Goal: Task Accomplishment & Management: Complete application form

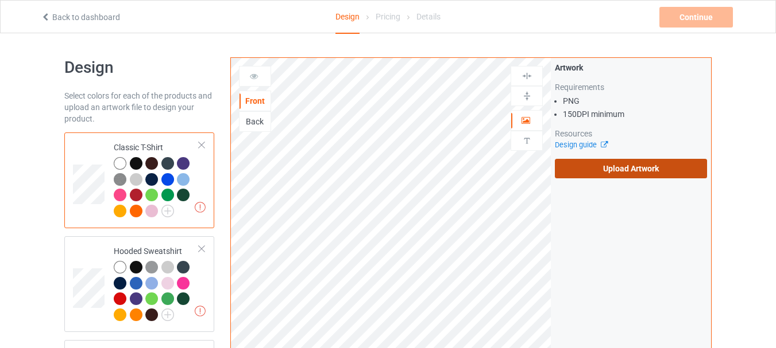
click at [619, 165] on label "Upload Artwork" at bounding box center [631, 169] width 152 height 20
click at [0, 0] on input "Upload Artwork" at bounding box center [0, 0] width 0 height 0
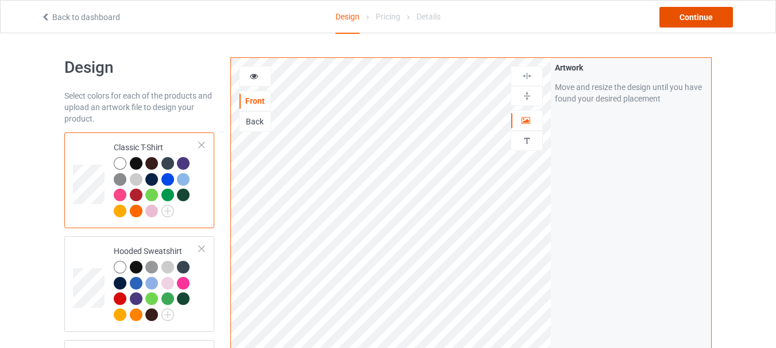
click at [687, 17] on div "Continue" at bounding box center [695, 17] width 73 height 21
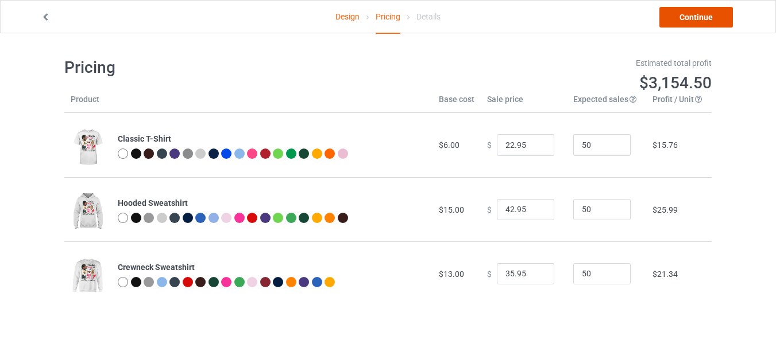
click at [718, 17] on link "Continue" at bounding box center [695, 17] width 73 height 21
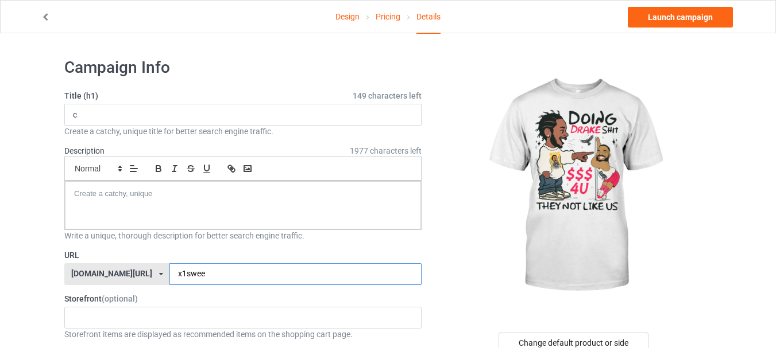
click at [255, 271] on input "x1swee" at bounding box center [294, 274] width 251 height 22
type input "x1sweem9"
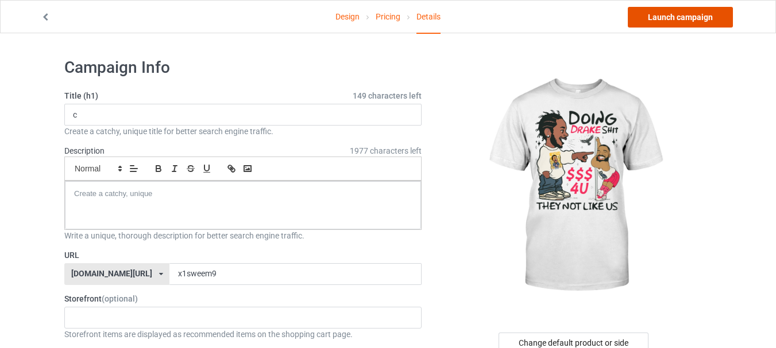
click at [685, 14] on link "Launch campaign" at bounding box center [679, 17] width 105 height 21
